Goal: Complete application form

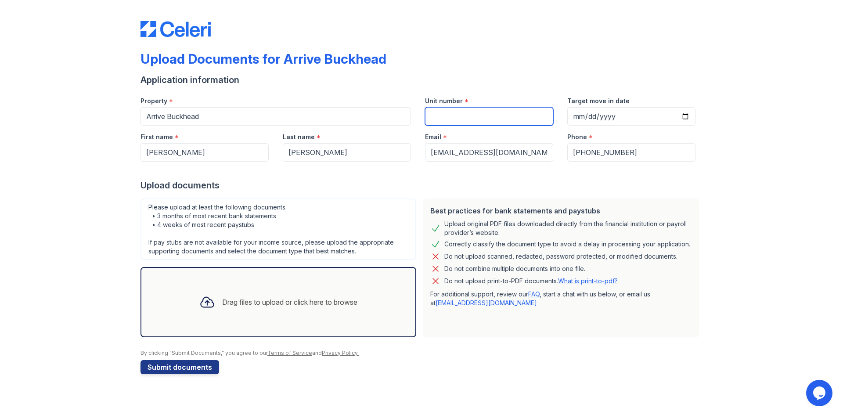
click at [493, 118] on input "Unit number" at bounding box center [489, 116] width 128 height 18
type input "9108"
click at [213, 305] on div at bounding box center [207, 302] width 23 height 23
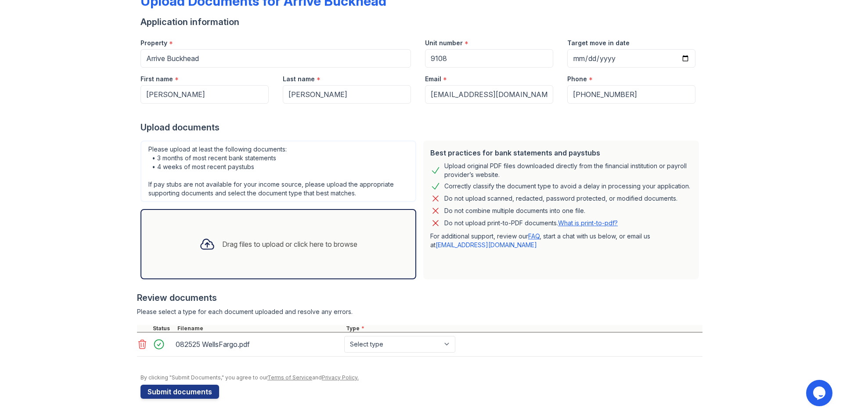
scroll to position [59, 0]
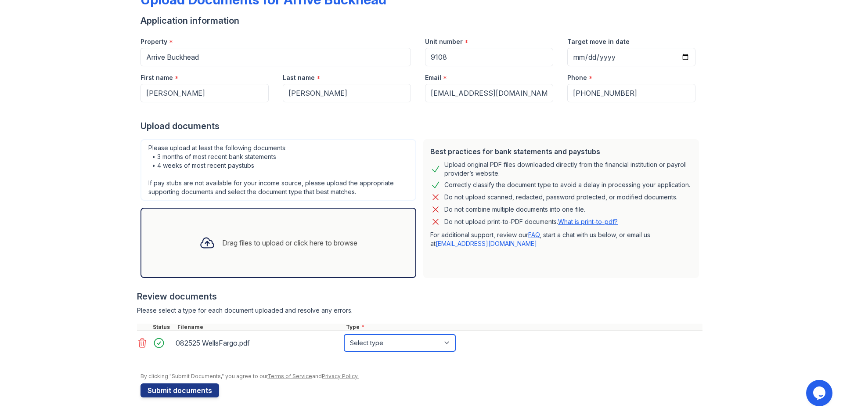
click at [446, 346] on select "Select type Paystub Bank Statement Offer Letter Tax Documents Benefit Award Let…" at bounding box center [399, 343] width 111 height 17
select select "bank_statement"
click at [344, 335] on select "Select type Paystub Bank Statement Offer Letter Tax Documents Benefit Award Let…" at bounding box center [399, 343] width 111 height 17
click at [190, 393] on button "Submit documents" at bounding box center [180, 390] width 79 height 14
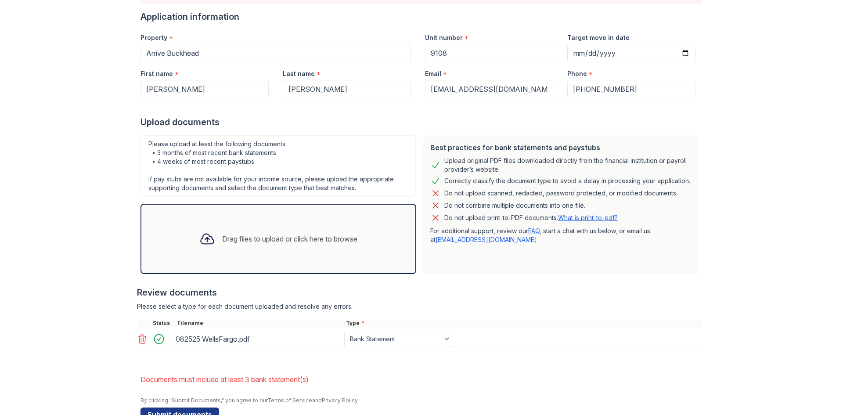
scroll to position [112, 0]
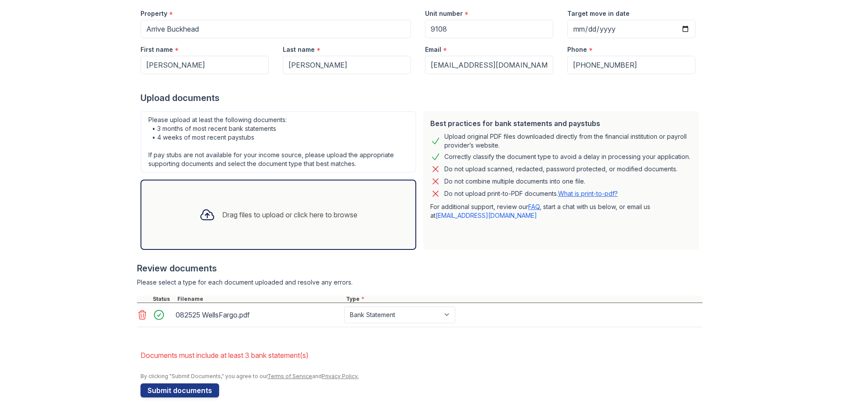
click at [202, 216] on icon at bounding box center [207, 215] width 16 height 16
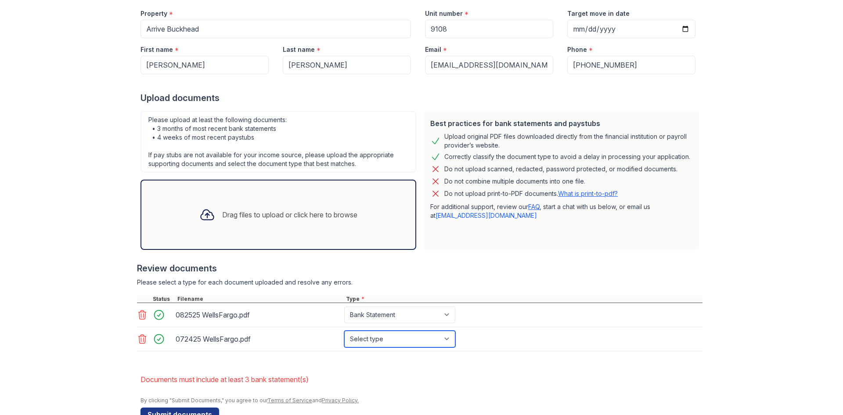
click at [449, 340] on select "Select type Paystub Bank Statement Offer Letter Tax Documents Benefit Award Let…" at bounding box center [399, 339] width 111 height 17
select select "bank_statement"
click at [344, 331] on select "Select type Paystub Bank Statement Offer Letter Tax Documents Benefit Award Let…" at bounding box center [399, 339] width 111 height 17
click at [202, 219] on icon at bounding box center [207, 215] width 16 height 16
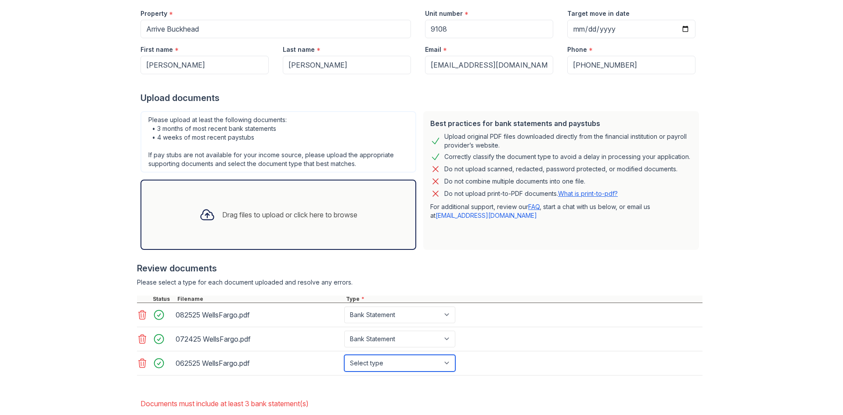
click at [448, 363] on select "Select type Paystub Bank Statement Offer Letter Tax Documents Benefit Award Let…" at bounding box center [399, 363] width 111 height 17
select select "bank_statement"
click at [344, 355] on select "Select type Paystub Bank Statement Offer Letter Tax Documents Benefit Award Let…" at bounding box center [399, 363] width 111 height 17
click at [775, 313] on div "Upload Documents for Arrive Buckhead Please correct the errors below. Applicati…" at bounding box center [421, 175] width 815 height 575
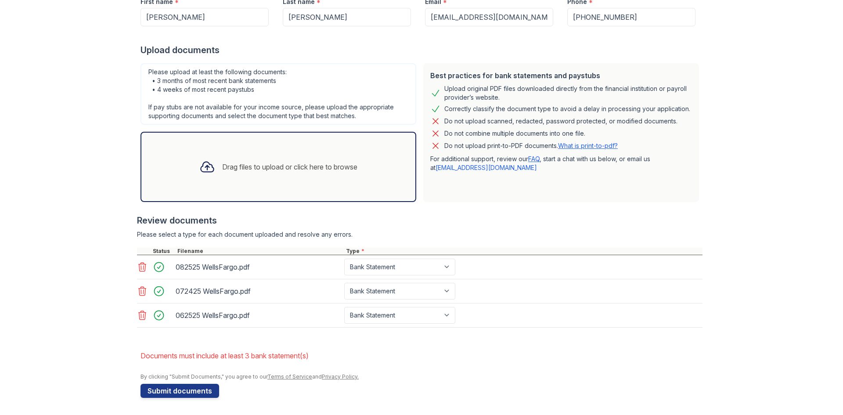
scroll to position [160, 0]
click at [170, 392] on button "Submit documents" at bounding box center [180, 390] width 79 height 14
